Goal: Navigation & Orientation: Locate item on page

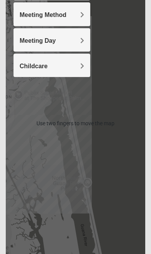
scroll to position [166, 0]
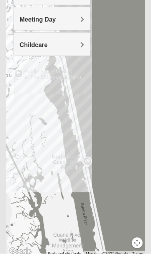
click at [136, 242] on button "Map camera controls" at bounding box center [137, 243] width 11 height 11
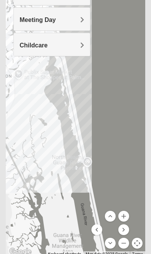
click at [90, 231] on div at bounding box center [76, 102] width 140 height 308
click at [94, 232] on button "Move left" at bounding box center [97, 229] width 11 height 11
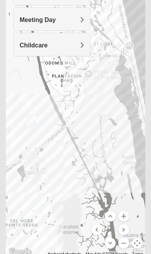
click at [97, 230] on button "Move left" at bounding box center [97, 229] width 11 height 11
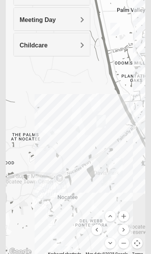
click at [96, 232] on button "Move left" at bounding box center [97, 229] width 11 height 11
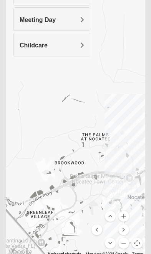
click at [92, 229] on button "Move left" at bounding box center [97, 229] width 11 height 11
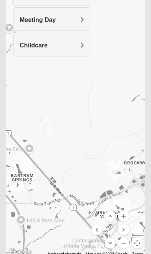
click at [108, 213] on button "Move up" at bounding box center [110, 216] width 11 height 11
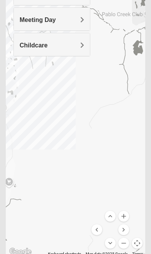
click at [109, 215] on button "Move up" at bounding box center [110, 216] width 11 height 11
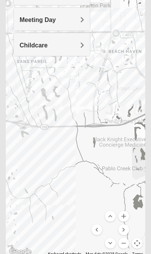
click at [90, 231] on div at bounding box center [76, 102] width 140 height 308
click at [96, 231] on button "Move left" at bounding box center [97, 229] width 11 height 11
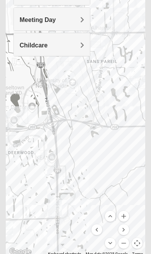
click at [94, 230] on button "Move left" at bounding box center [97, 229] width 11 height 11
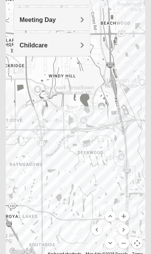
click at [97, 231] on button "Move left" at bounding box center [97, 229] width 11 height 11
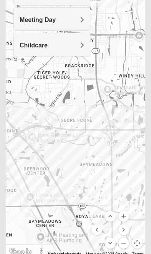
click at [96, 232] on button "Move left" at bounding box center [97, 229] width 11 height 11
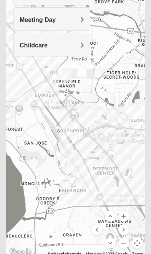
click at [94, 230] on button "Move left" at bounding box center [97, 229] width 11 height 11
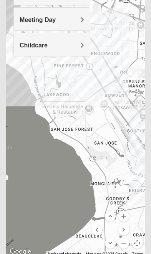
click at [109, 219] on button "Move up" at bounding box center [110, 216] width 11 height 11
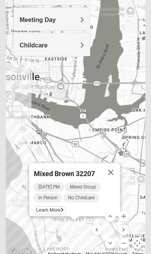
click at [108, 169] on button "Close" at bounding box center [111, 172] width 18 height 18
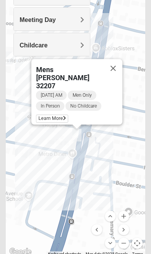
click at [114, 78] on button "Close" at bounding box center [113, 68] width 18 height 18
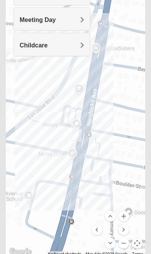
click at [121, 239] on button "Zoom out" at bounding box center [124, 243] width 11 height 11
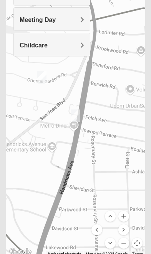
click at [121, 245] on button "Zoom out" at bounding box center [124, 243] width 11 height 11
